Goal: Transaction & Acquisition: Purchase product/service

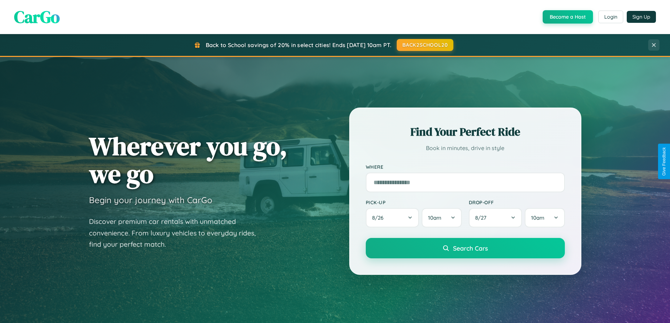
scroll to position [21, 0]
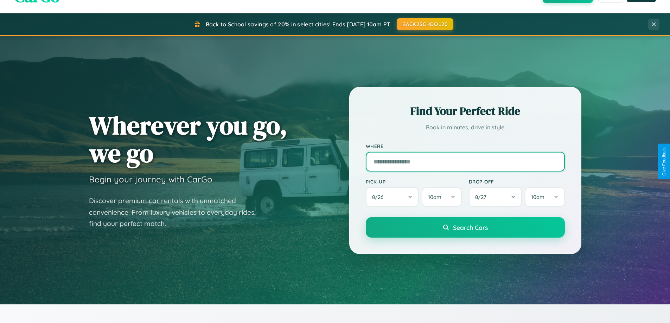
click at [465, 161] on input "text" at bounding box center [465, 162] width 199 height 20
type input "**********"
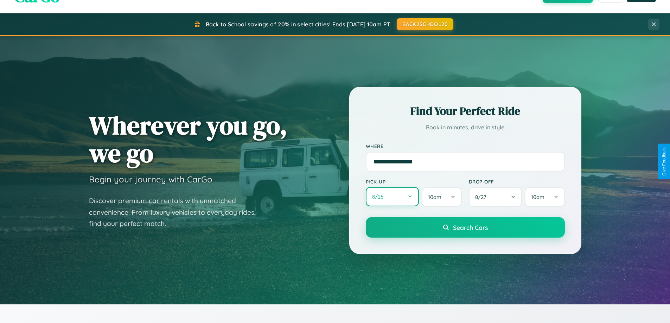
click at [392, 197] on button "8 / 26" at bounding box center [392, 196] width 53 height 19
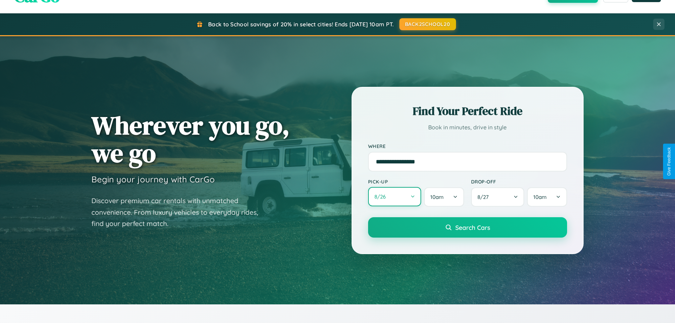
select select "*"
select select "****"
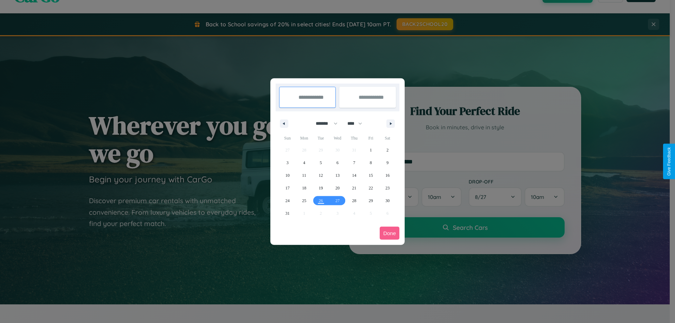
click at [323, 123] on select "******* ******** ***** ***** *** **** **** ****** ********* ******* ******** **…" at bounding box center [325, 124] width 30 height 12
select select "*"
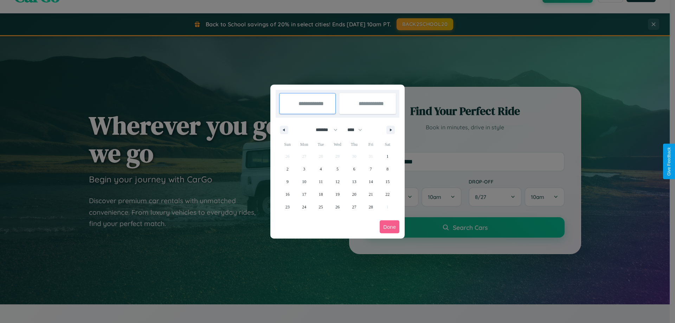
drag, startPoint x: 358, startPoint y: 130, endPoint x: 337, endPoint y: 141, distance: 23.3
click at [358, 130] on select "**** **** **** **** **** **** **** **** **** **** **** **** **** **** **** ****…" at bounding box center [354, 130] width 21 height 12
select select "****"
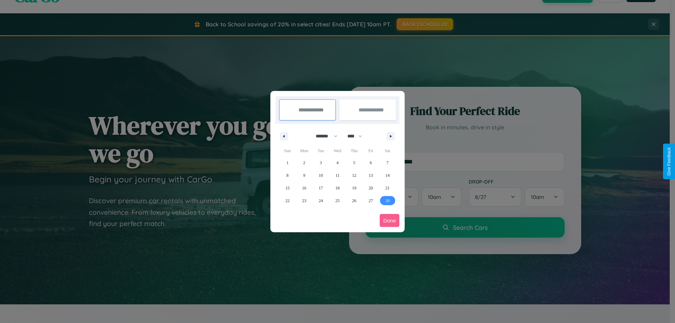
click at [387, 200] on span "28" at bounding box center [387, 200] width 4 height 13
type input "**********"
click at [391, 136] on icon "button" at bounding box center [392, 136] width 4 height 3
select select "*"
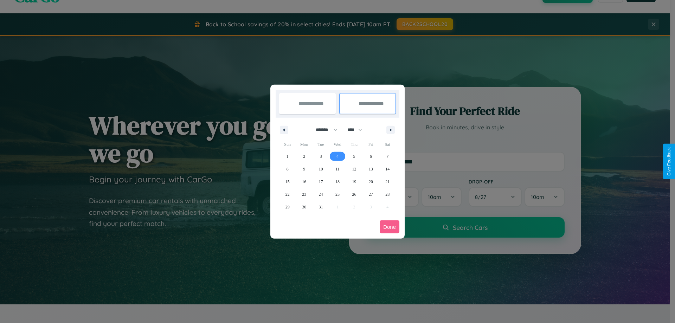
click at [337, 156] on span "4" at bounding box center [337, 156] width 2 height 13
type input "**********"
select select "*"
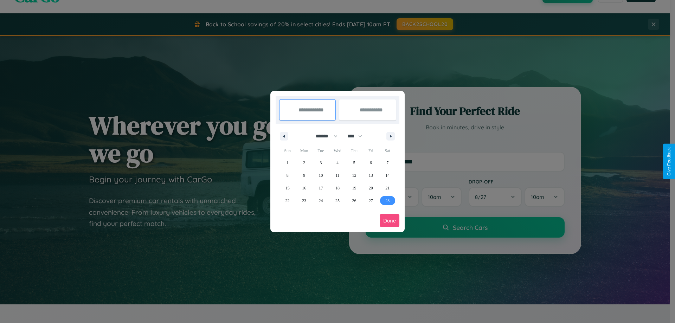
click at [389, 220] on button "Done" at bounding box center [390, 220] width 20 height 13
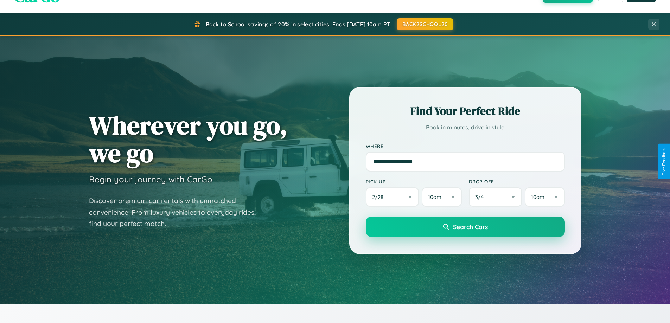
click at [465, 227] on span "Search Cars" at bounding box center [470, 227] width 35 height 8
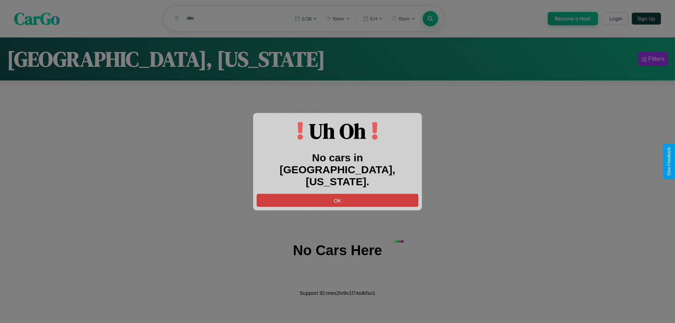
click at [337, 194] on button "OK" at bounding box center [338, 200] width 162 height 13
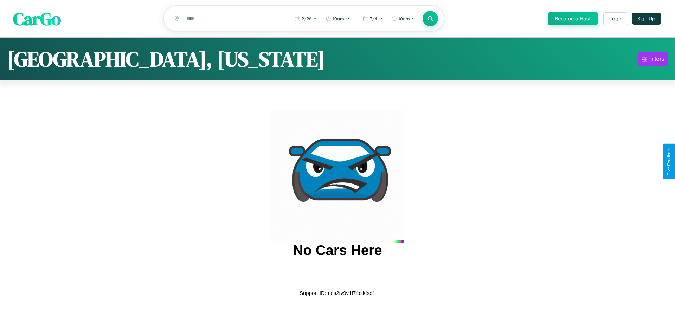
click at [37, 19] on span "CarGo" at bounding box center [37, 18] width 48 height 24
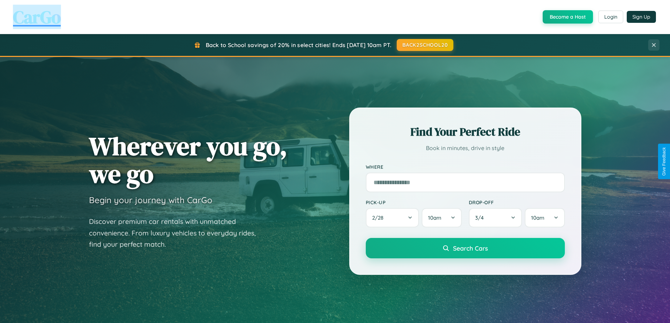
scroll to position [1353, 0]
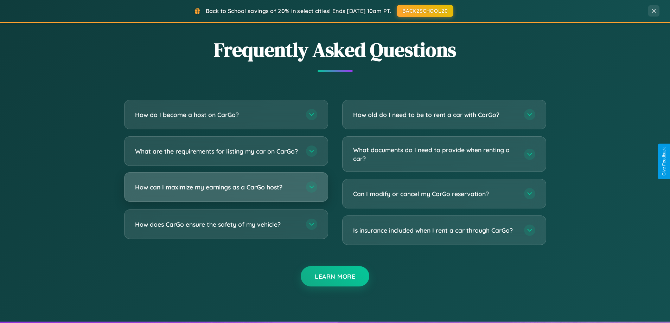
click at [226, 192] on h3 "How can I maximize my earnings as a CarGo host?" at bounding box center [217, 187] width 164 height 9
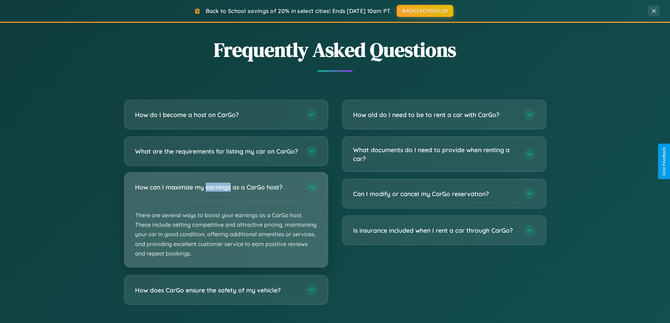
scroll to position [1129, 0]
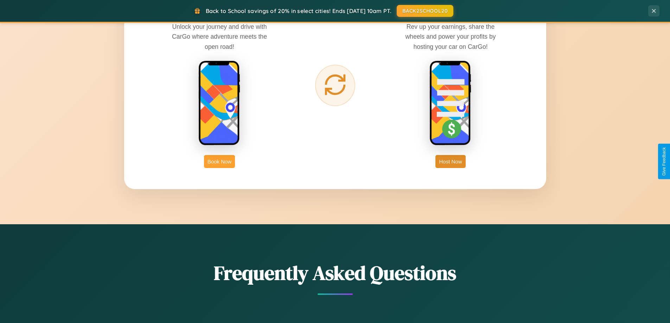
click at [219, 161] on button "Book Now" at bounding box center [219, 161] width 31 height 13
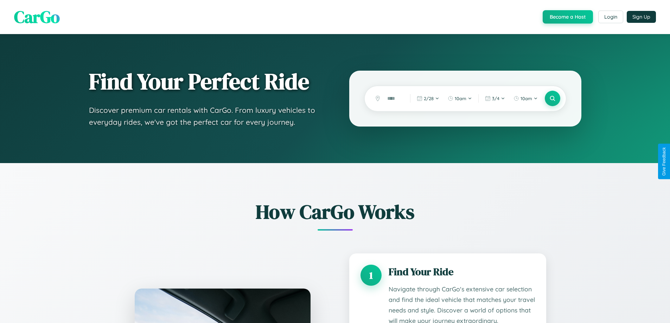
scroll to position [586, 0]
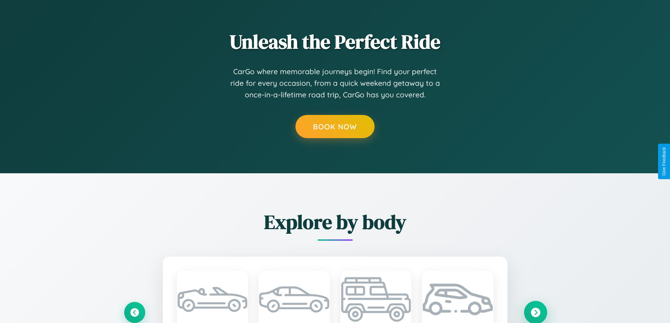
click at [535, 312] on icon at bounding box center [534, 312] width 9 height 9
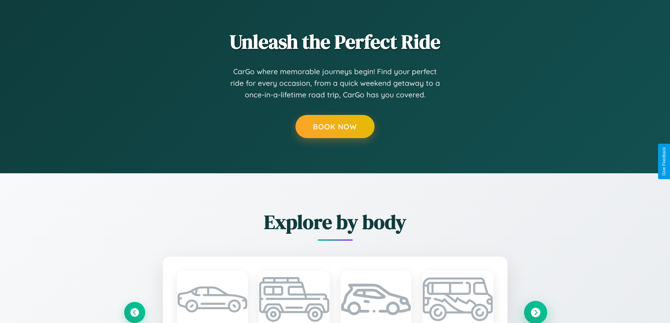
click at [535, 312] on icon at bounding box center [534, 312] width 9 height 9
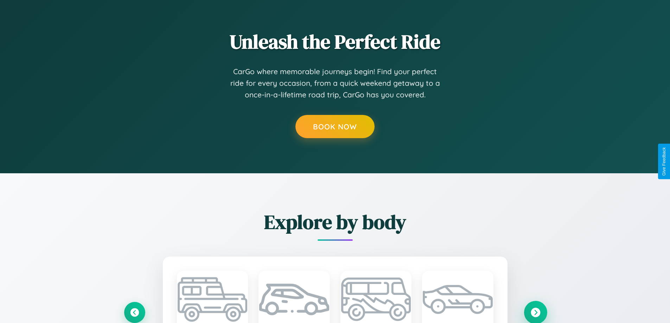
click at [535, 312] on icon at bounding box center [534, 312] width 9 height 9
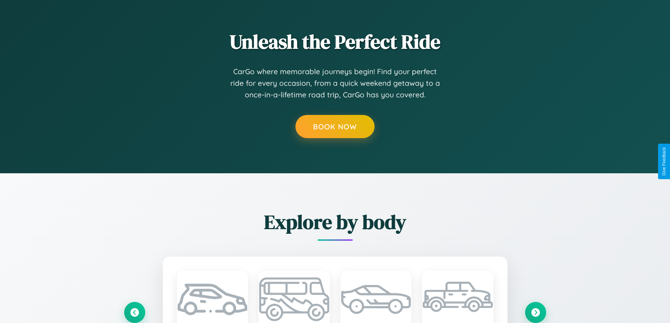
scroll to position [0, 0]
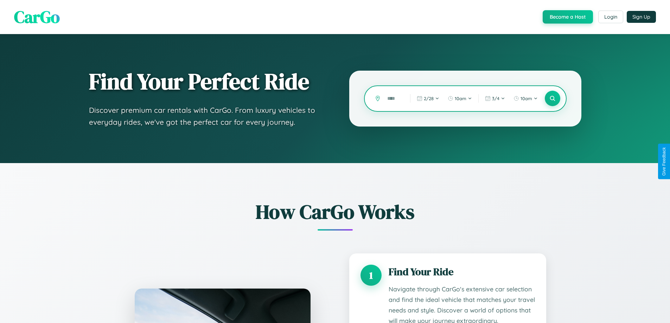
click at [393, 98] on input "text" at bounding box center [393, 98] width 19 height 12
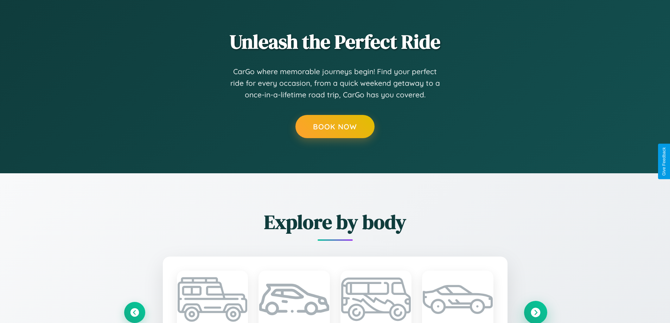
click at [535, 312] on icon at bounding box center [534, 312] width 9 height 9
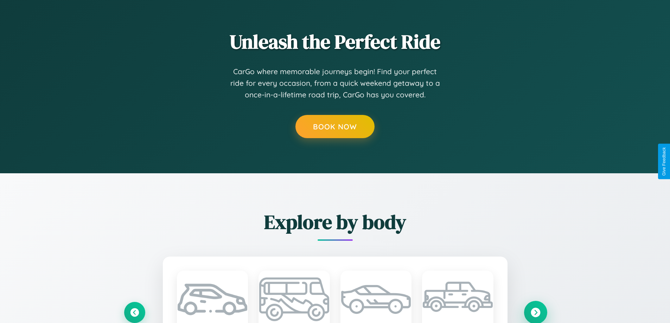
scroll to position [0, 0]
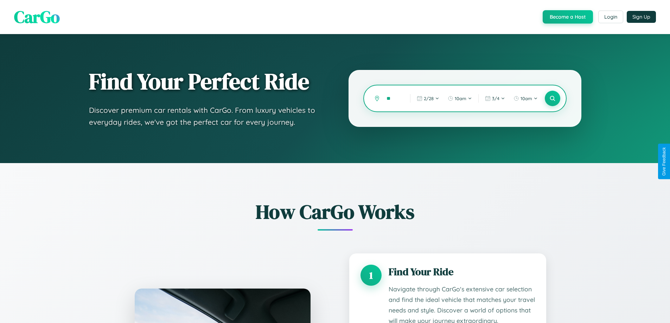
type input "*"
type input "*********"
click at [552, 98] on icon at bounding box center [552, 98] width 7 height 7
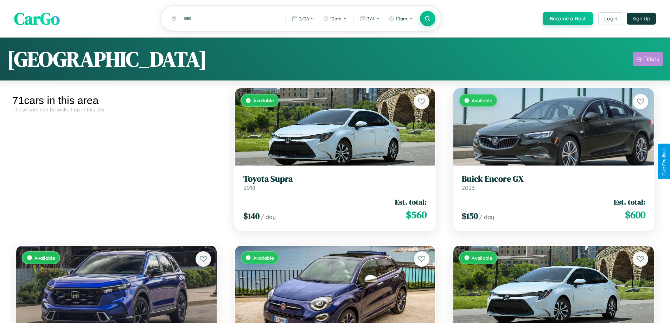
click at [648, 60] on div "Filters" at bounding box center [651, 59] width 16 height 7
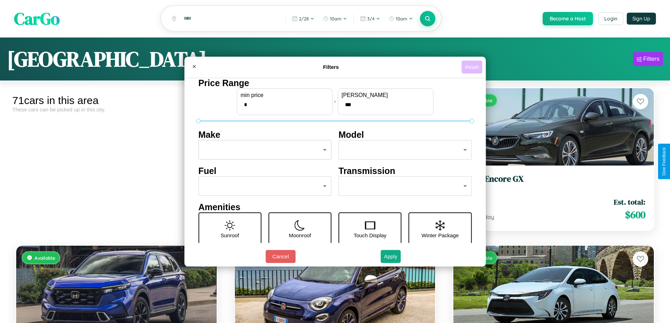
click at [472, 67] on button "Reset" at bounding box center [471, 66] width 21 height 13
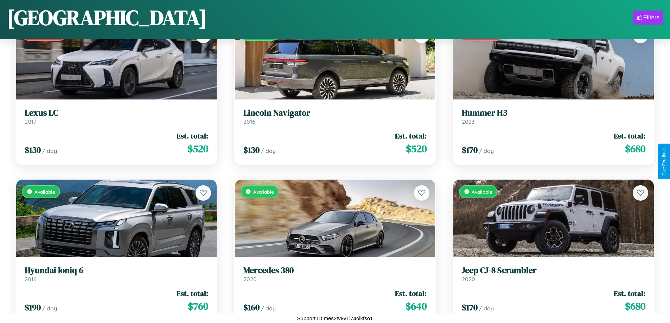
scroll to position [2460, 0]
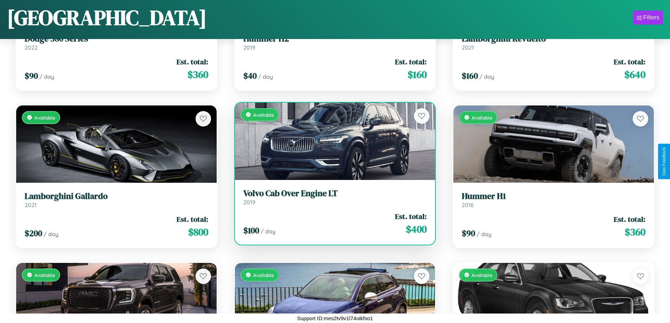
click at [332, 199] on h3 "Volvo Cab Over Engine LT" at bounding box center [334, 193] width 183 height 10
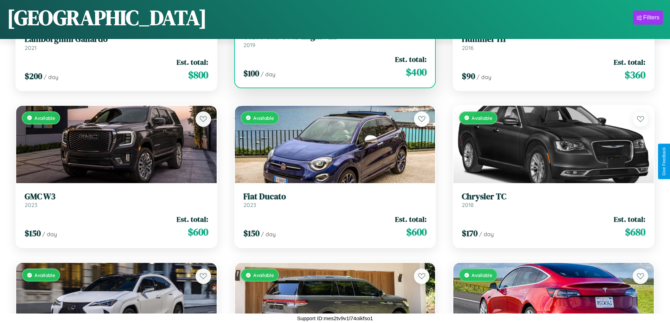
scroll to position [3247, 0]
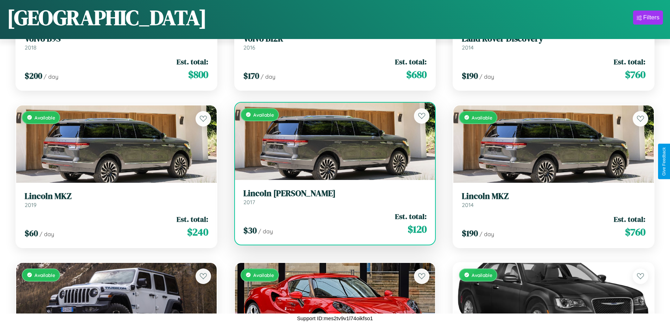
click at [332, 197] on h3 "[PERSON_NAME]" at bounding box center [334, 193] width 183 height 10
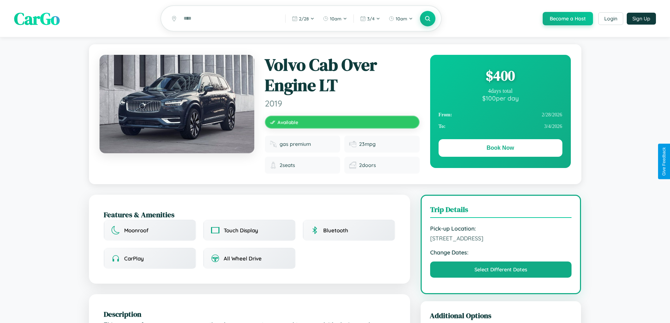
scroll to position [237, 0]
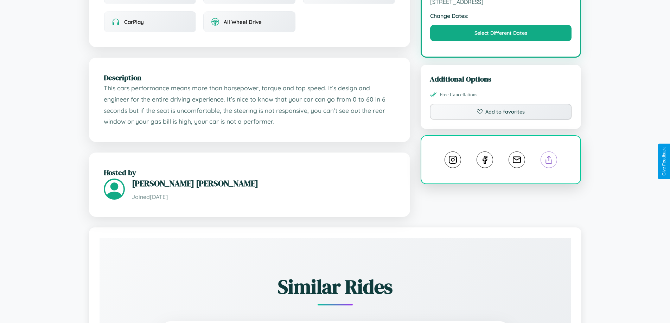
click at [549, 161] on line at bounding box center [549, 158] width 0 height 5
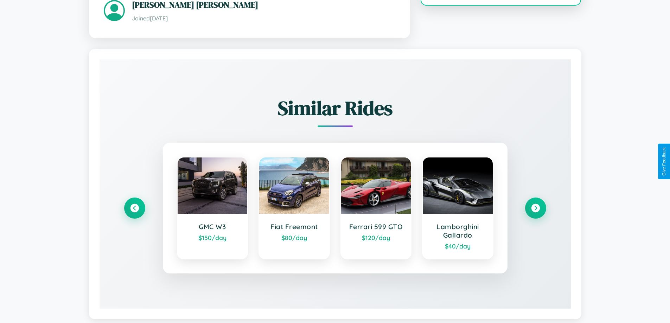
scroll to position [429, 0]
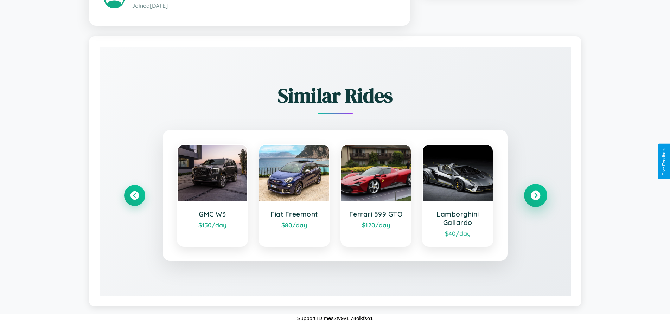
click at [535, 195] on icon at bounding box center [534, 195] width 9 height 9
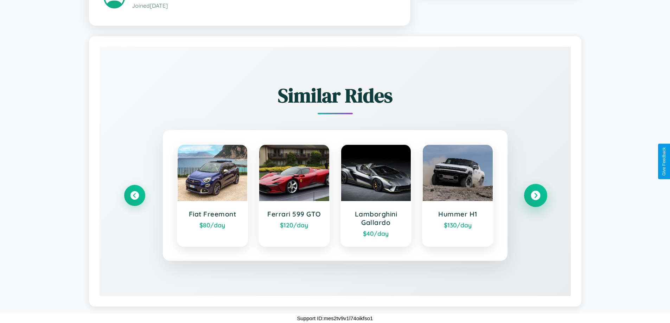
click at [535, 195] on icon at bounding box center [534, 195] width 9 height 9
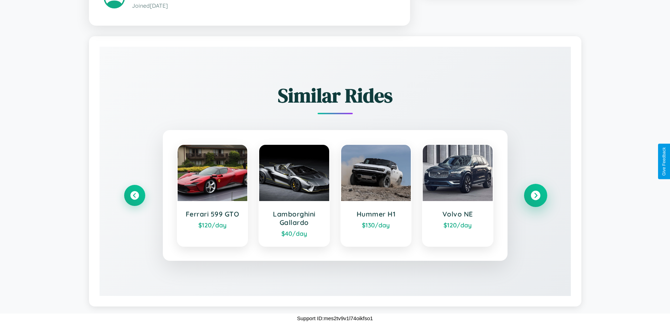
click at [535, 195] on icon at bounding box center [534, 195] width 9 height 9
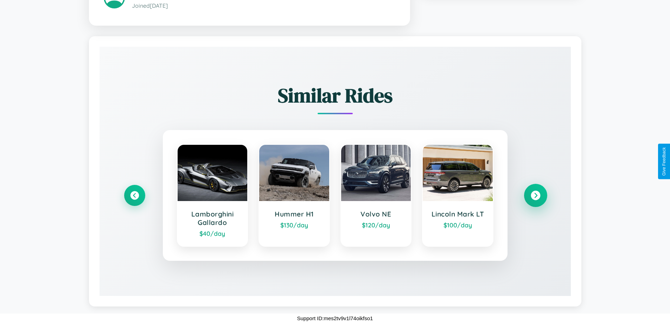
click at [535, 195] on icon at bounding box center [534, 195] width 9 height 9
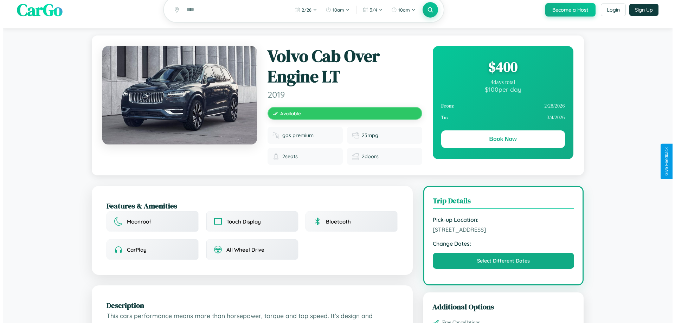
scroll to position [0, 0]
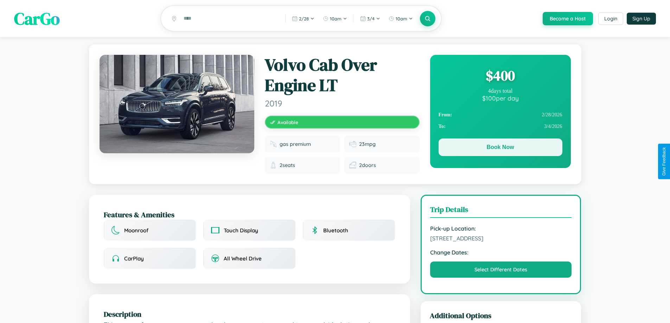
click at [500, 149] on button "Book Now" at bounding box center [500, 148] width 124 height 18
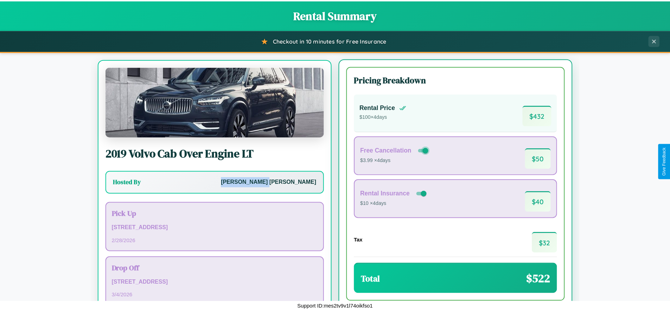
scroll to position [33, 0]
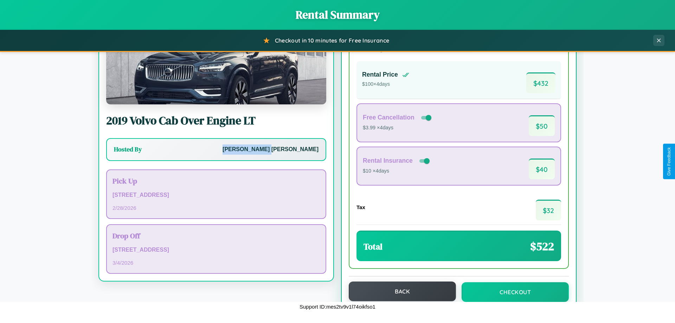
click at [399, 292] on button "Back" at bounding box center [402, 292] width 107 height 20
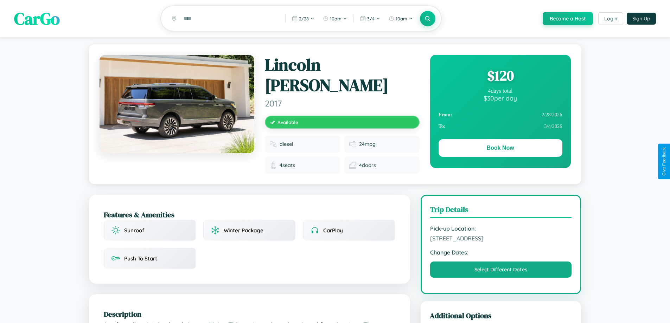
click at [500, 77] on div "$ 120" at bounding box center [500, 75] width 124 height 19
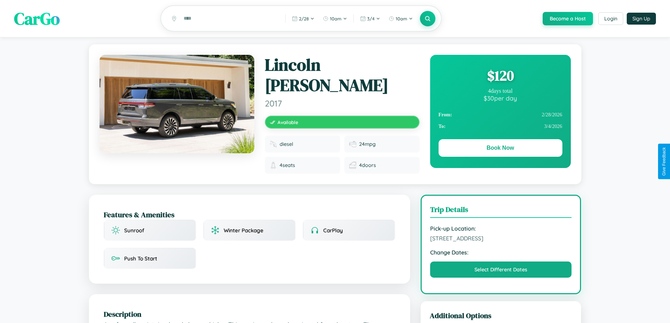
click at [500, 77] on div "$ 120" at bounding box center [500, 75] width 124 height 19
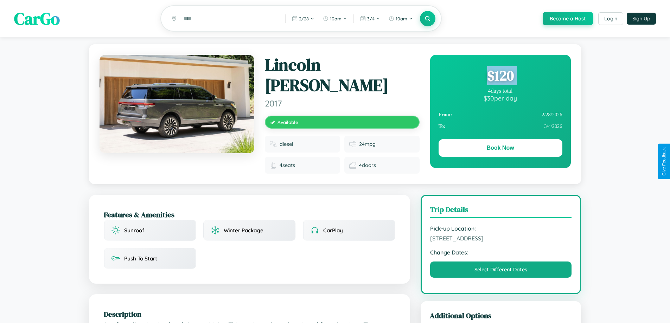
click at [500, 77] on div "$ 120" at bounding box center [500, 75] width 124 height 19
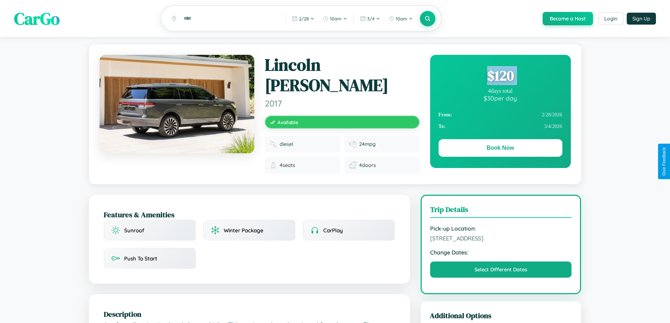
click at [500, 77] on div "$ 120" at bounding box center [500, 75] width 124 height 19
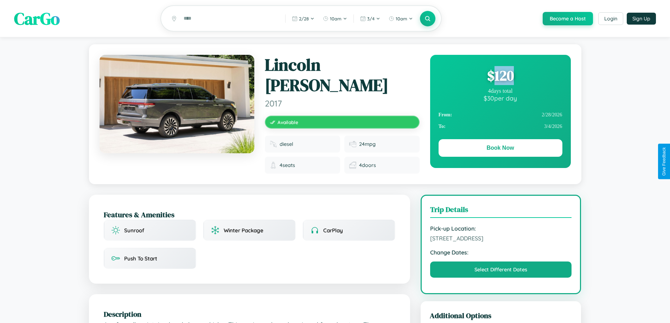
click at [500, 77] on div "$ 120" at bounding box center [500, 75] width 124 height 19
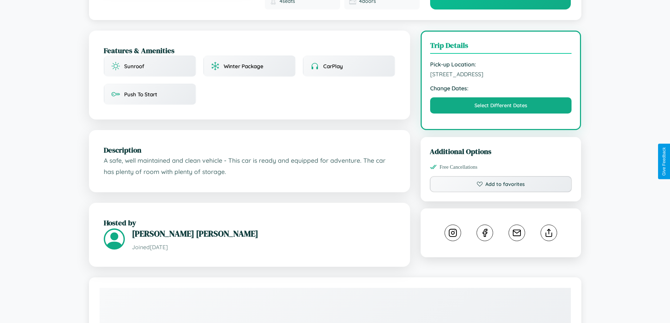
scroll to position [231, 0]
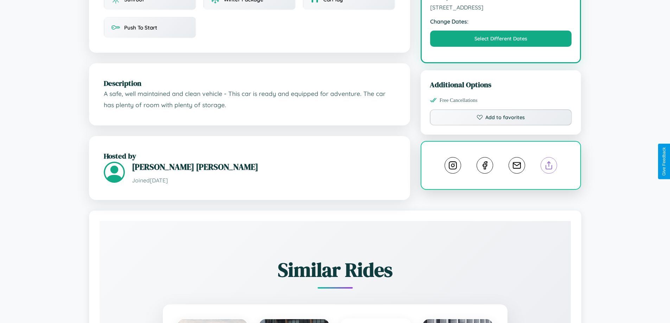
click at [549, 162] on line at bounding box center [549, 164] width 0 height 5
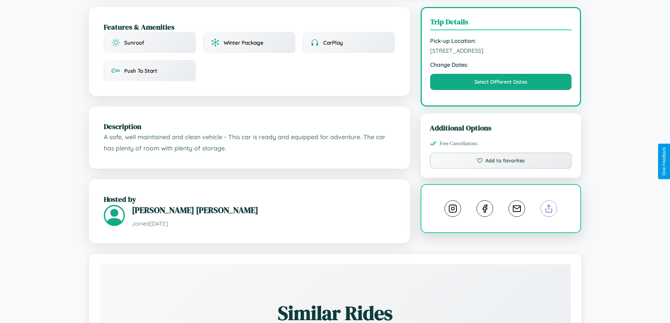
scroll to position [182, 0]
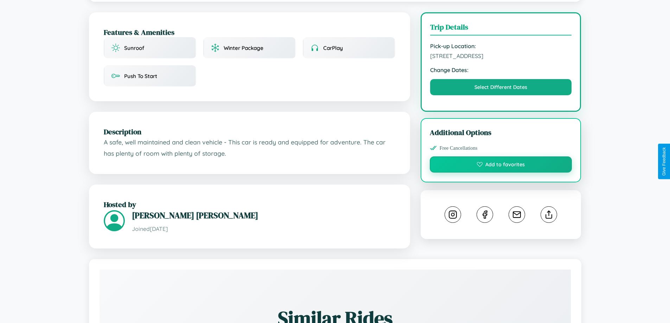
click at [501, 160] on button "Add to favorites" at bounding box center [501, 164] width 142 height 16
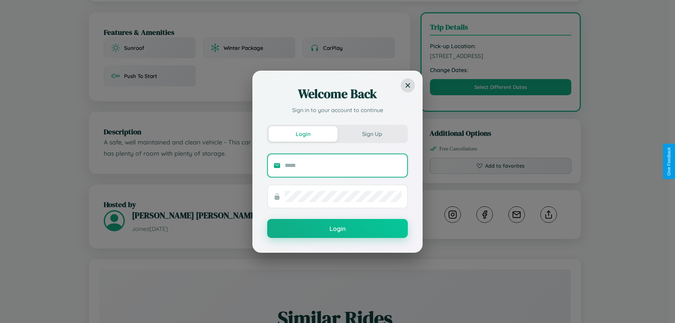
click at [343, 165] on input "text" at bounding box center [343, 165] width 117 height 11
type input "**********"
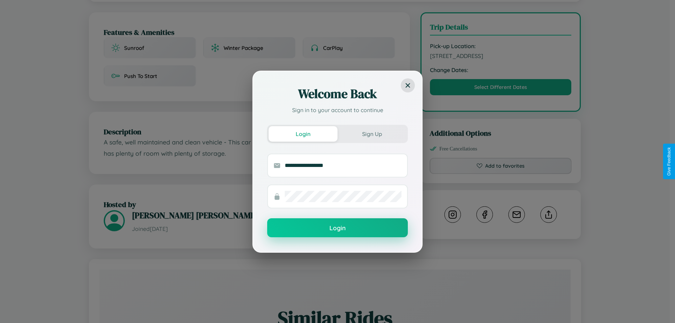
click at [337, 228] on button "Login" at bounding box center [337, 227] width 141 height 19
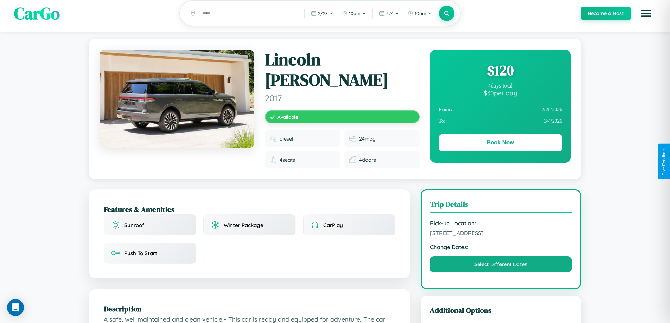
scroll to position [0, 0]
